Goal: Navigation & Orientation: Go to known website

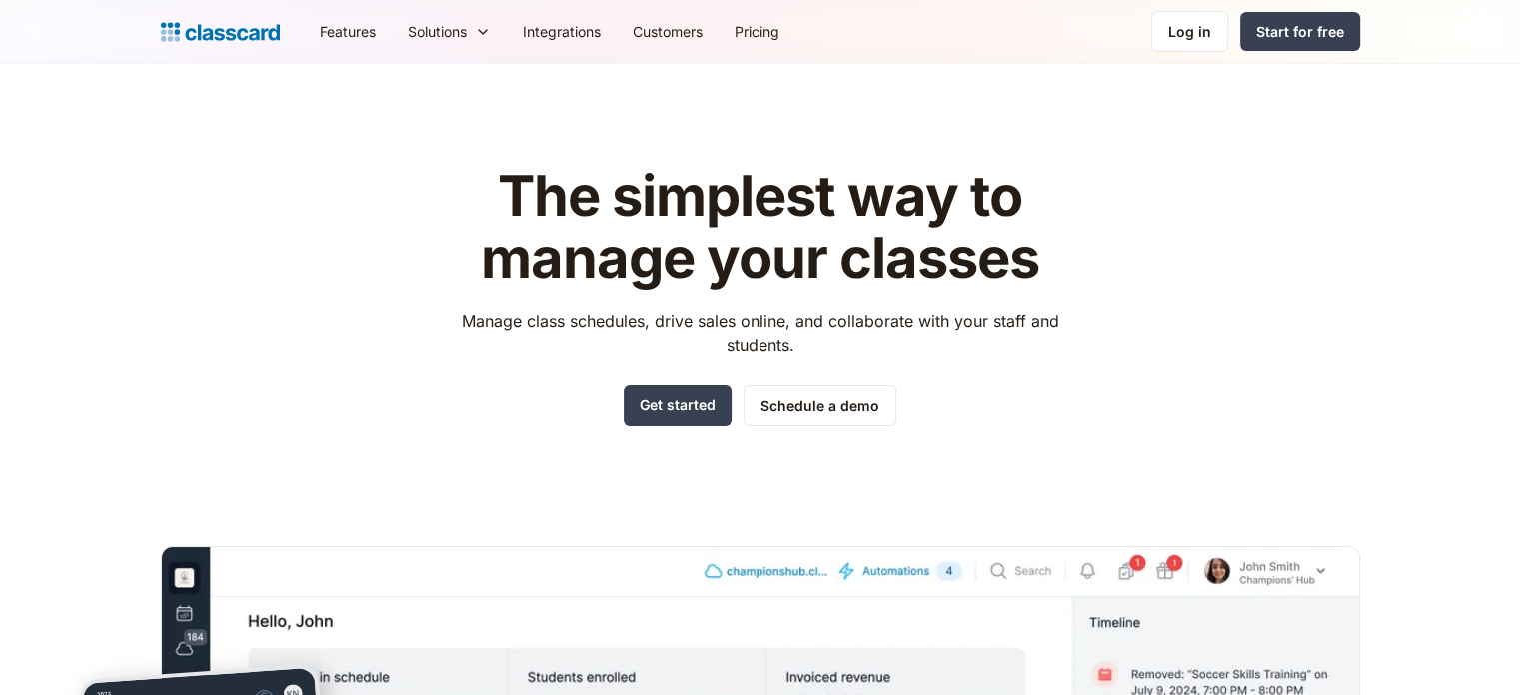
click at [1238, 38] on div "Log in Log in Start for free" at bounding box center [1255, 31] width 209 height 41
click at [1194, 35] on div "Log in" at bounding box center [1189, 31] width 43 height 21
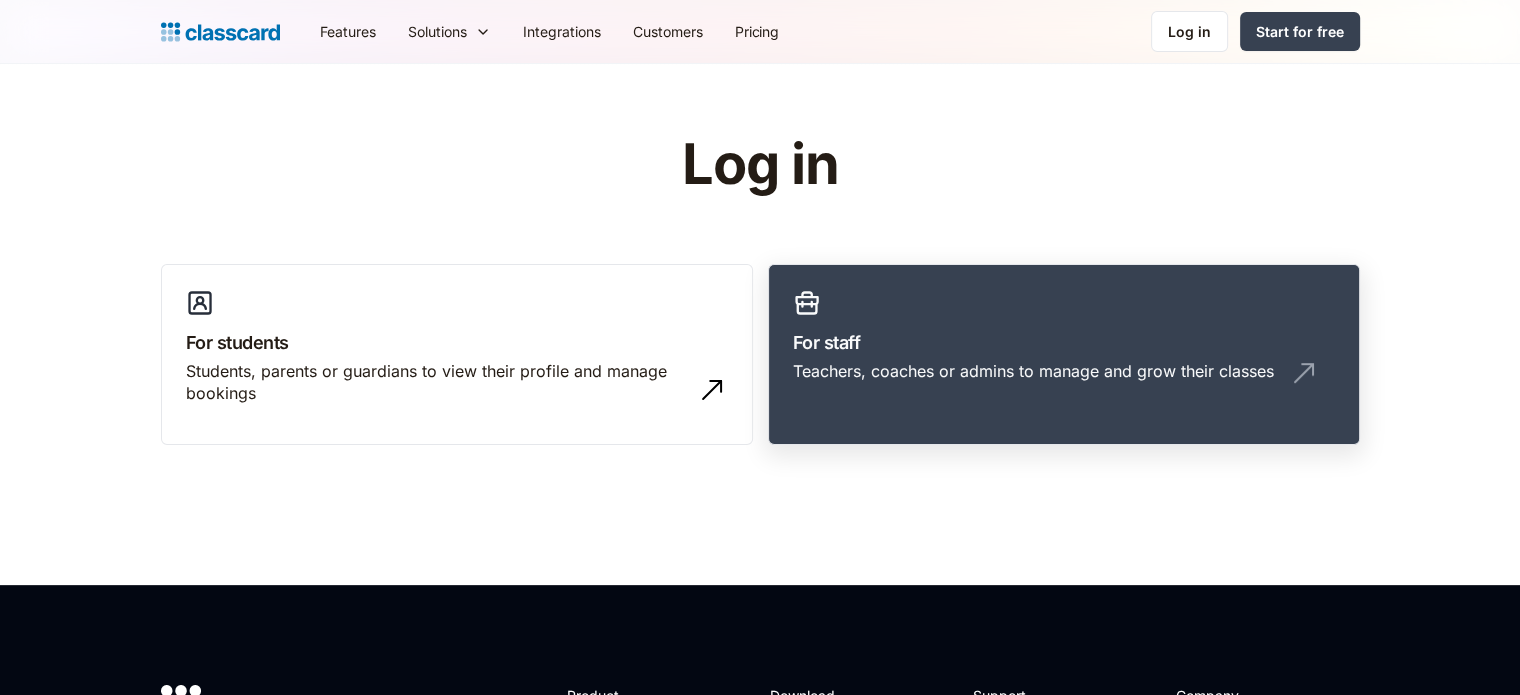
click at [914, 400] on link "For staff Teachers, coaches or admins to manage and grow their classes" at bounding box center [1064, 355] width 592 height 182
